Goal: Task Accomplishment & Management: Manage account settings

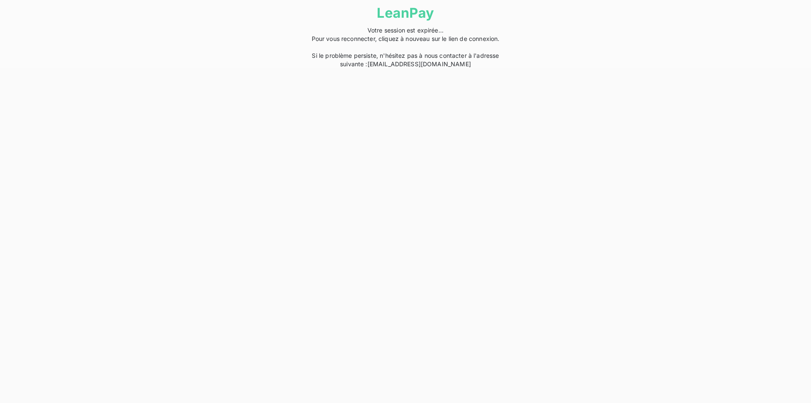
click at [412, 63] on link "help@leanpay.fr" at bounding box center [418, 63] width 103 height 7
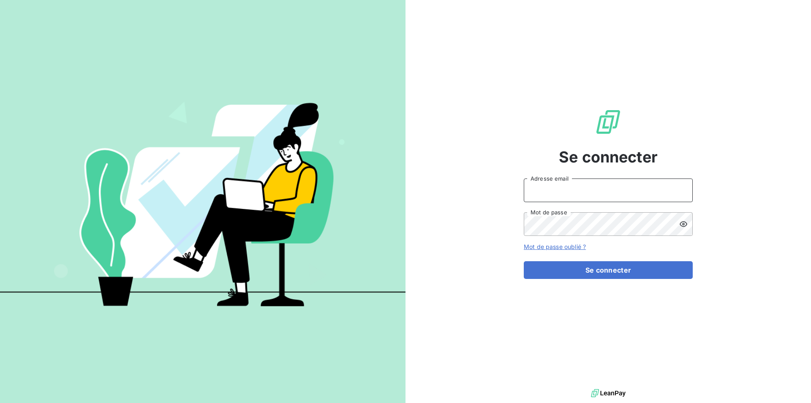
click at [579, 188] on input "Adresse email" at bounding box center [608, 191] width 169 height 24
type input "[PERSON_NAME][EMAIL_ADDRESS][DOMAIN_NAME]"
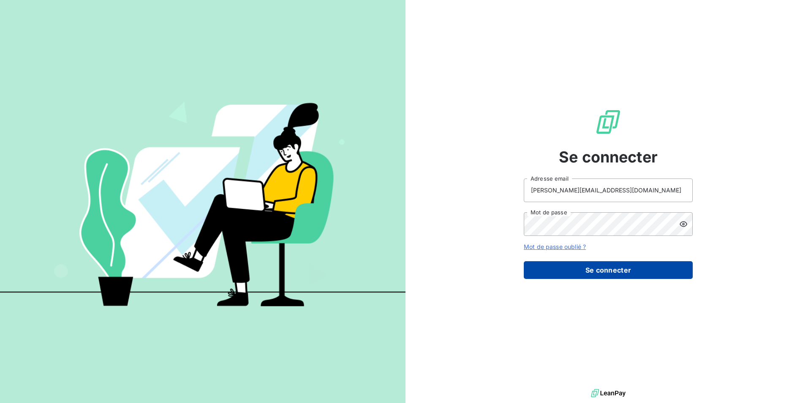
click at [608, 266] on button "Se connecter" at bounding box center [608, 270] width 169 height 18
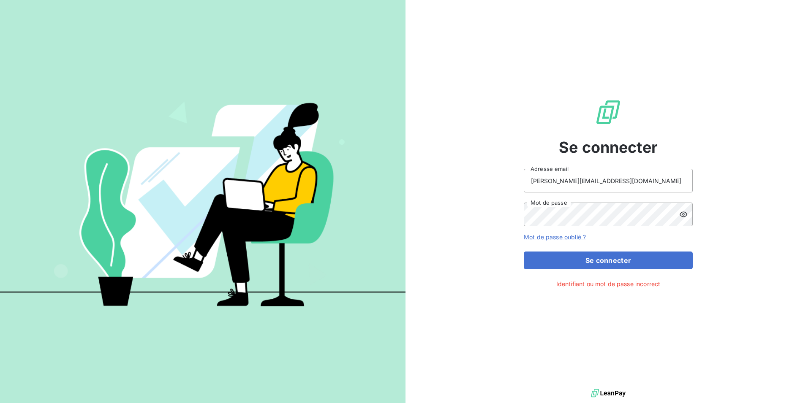
click at [686, 214] on icon at bounding box center [683, 214] width 8 height 8
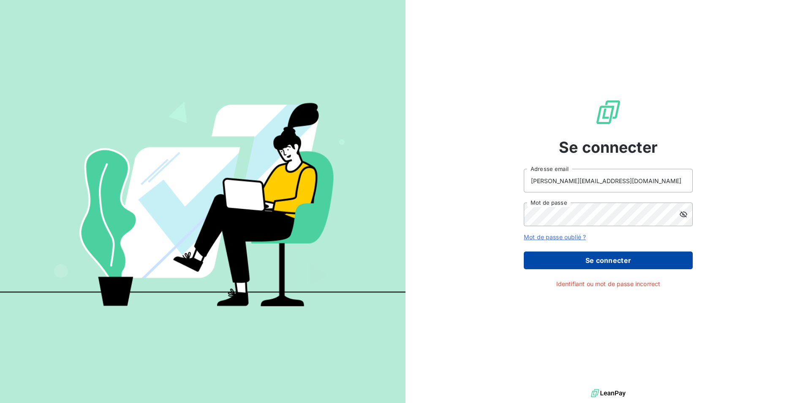
click at [622, 263] on button "Se connecter" at bounding box center [608, 261] width 169 height 18
click at [608, 258] on button "Se connecter" at bounding box center [608, 261] width 169 height 18
click at [658, 263] on button "Se connecter" at bounding box center [608, 261] width 169 height 18
